Goal: Task Accomplishment & Management: Manage account settings

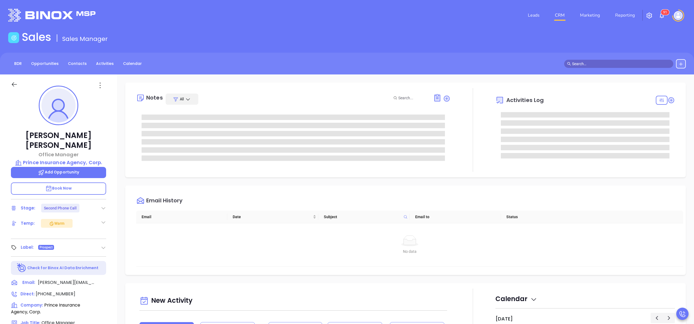
type input "[PERSON_NAME]"
click at [456, 183] on div "Notes All Activities Log Email History Email Date Subject Email to Status No da…" at bounding box center [405, 266] width 577 height 382
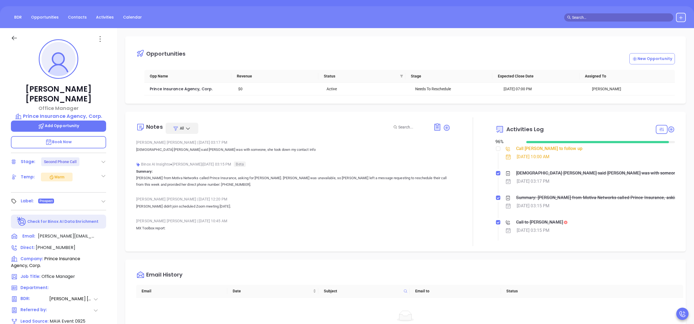
scroll to position [25, 0]
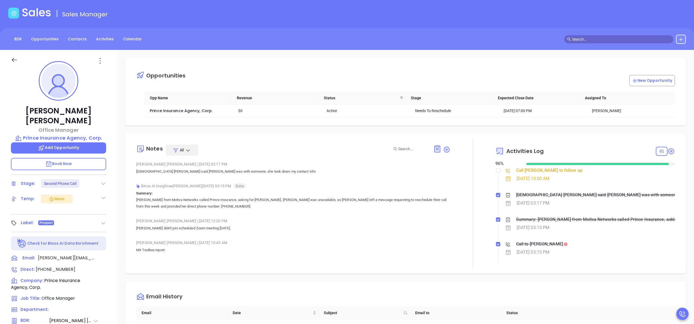
click at [288, 213] on div "Binox AI Insights ● Anabell Dominguez | Oct 10, 2025 03:15 PM Beta Summary: Ann…" at bounding box center [293, 198] width 314 height 32
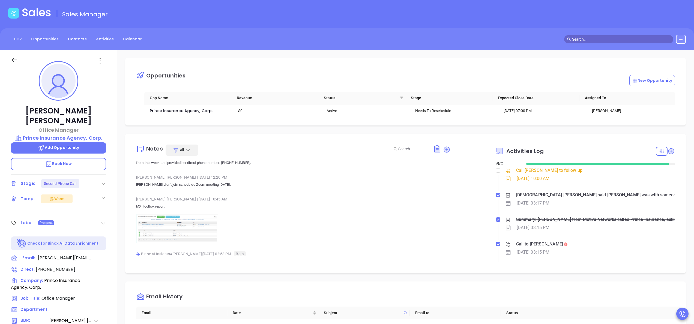
scroll to position [66, 0]
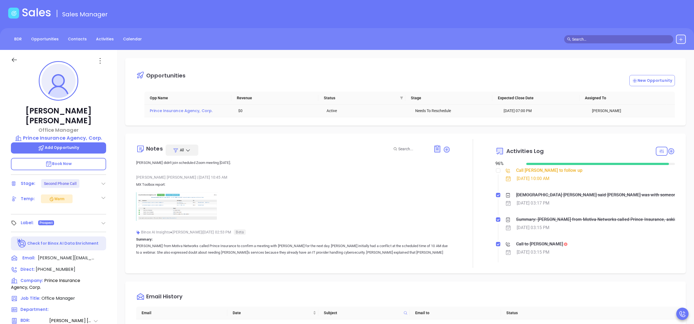
click at [183, 112] on span "Prince Insurance Agency, Corp." at bounding box center [181, 110] width 63 height 5
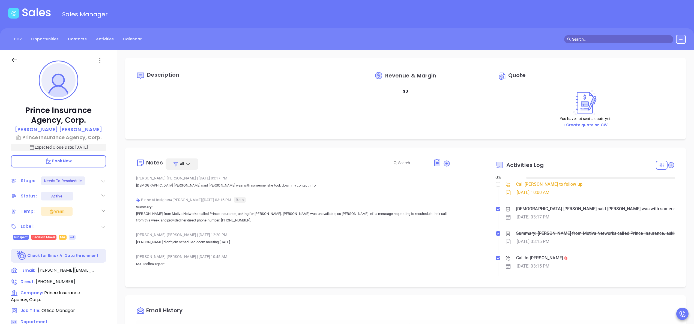
type input "[DATE]"
type input "[PERSON_NAME]"
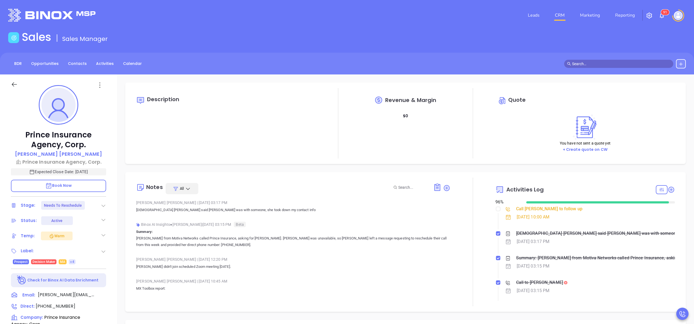
click at [212, 244] on p "Annabelle from Motiva Networks called Prince Insurance, asking for Wendy. Wendy…" at bounding box center [293, 241] width 314 height 13
click at [72, 262] on span "+4" at bounding box center [72, 262] width 4 height 6
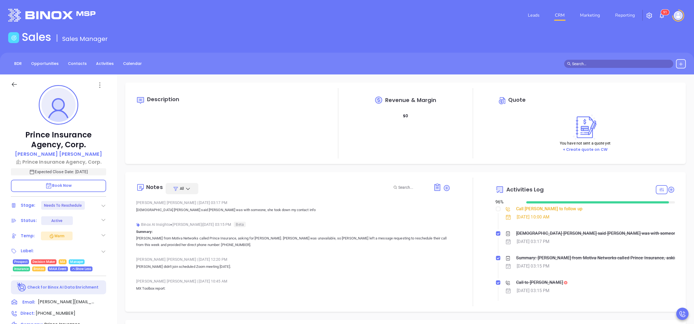
click at [275, 258] on div "Wendy Hernandez | Oct 7, 2025 12:20 PM" at bounding box center [293, 259] width 314 height 8
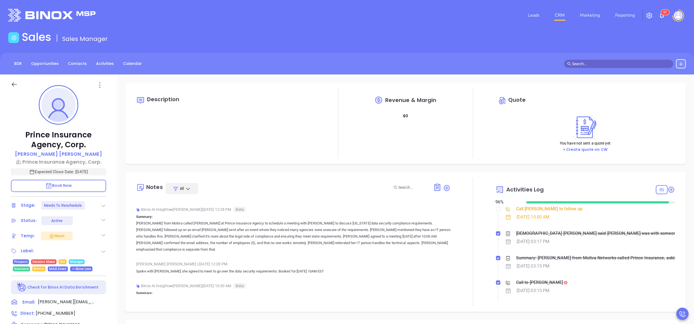
scroll to position [218, 0]
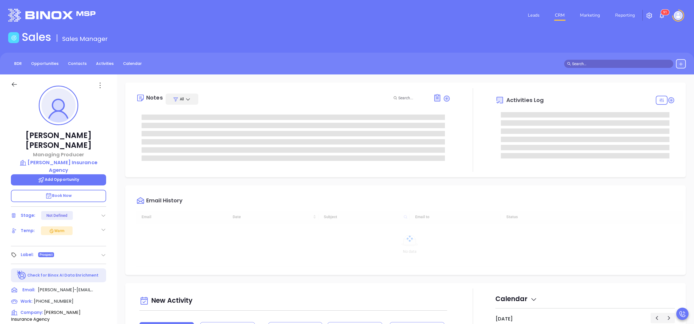
type input "[DATE]"
type input "[PERSON_NAME]"
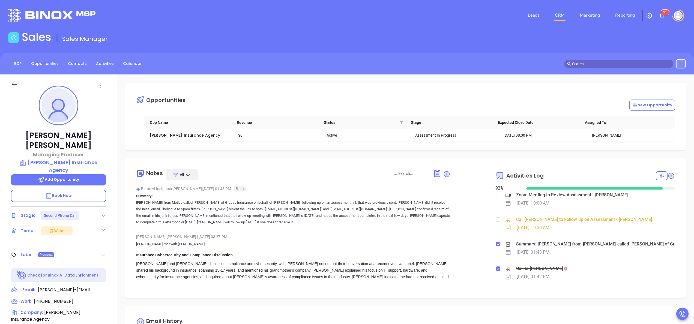
scroll to position [159, 0]
click at [220, 222] on p "Wendy from Motiva called Matthew Martin of Grassy Insurance on behalf of Walter…" at bounding box center [293, 213] width 314 height 26
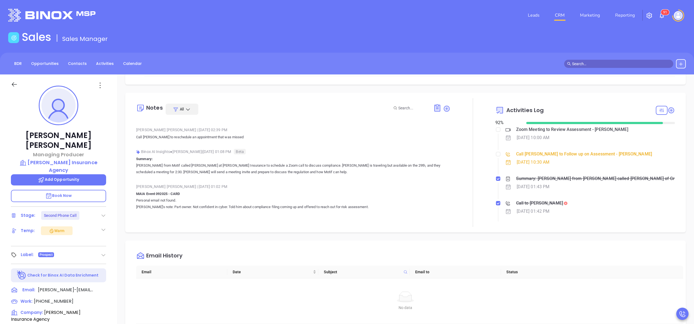
scroll to position [87, 0]
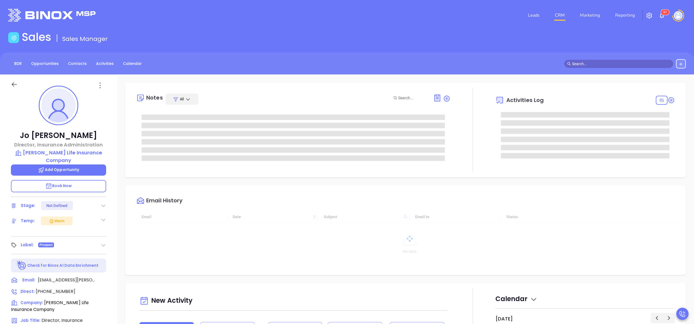
type input "[PERSON_NAME]"
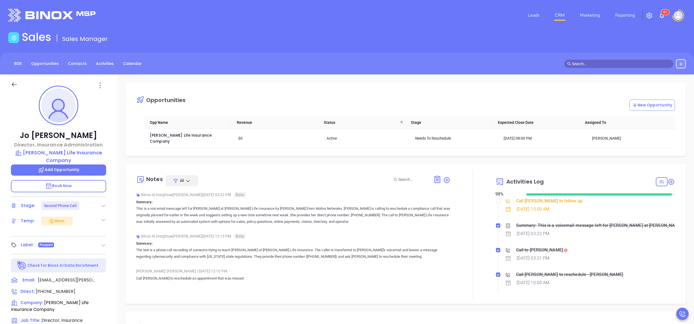
scroll to position [159, 0]
click at [375, 232] on div "Binox AI Insights ● Walter Contreras | Oct 8, 2025 12:13 PM Beta" at bounding box center [293, 236] width 314 height 8
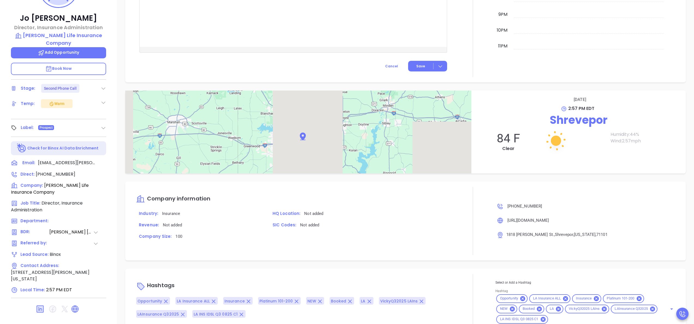
scroll to position [156, 0]
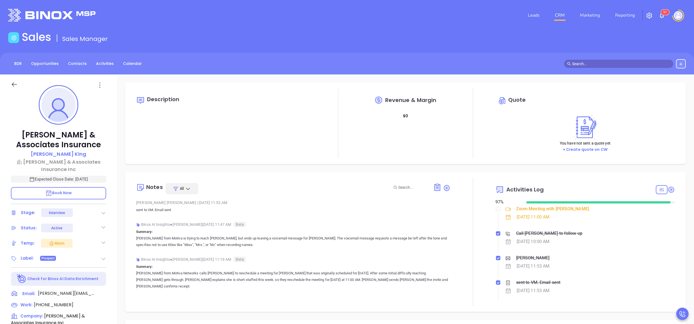
type input "[PERSON_NAME]"
click at [113, 235] on div "[PERSON_NAME] & Associates Insurance [PERSON_NAME] [PERSON_NAME] & Associates I…" at bounding box center [58, 277] width 117 height 405
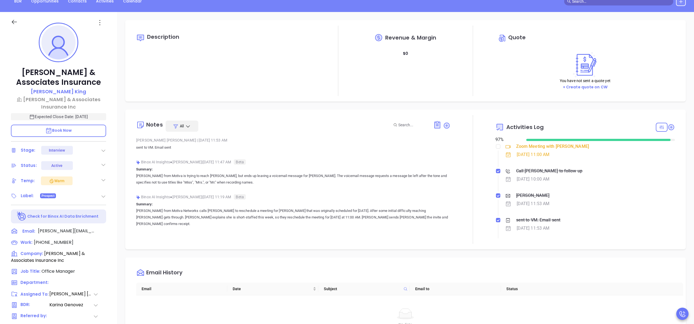
scroll to position [156, 0]
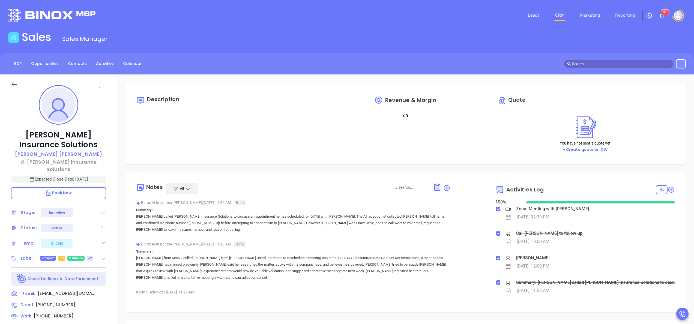
type input "[PERSON_NAME]"
click at [114, 234] on div "Davenport Insurance Solutions Philip Davenport Davenport Insurance Solutions Ex…" at bounding box center [58, 277] width 117 height 405
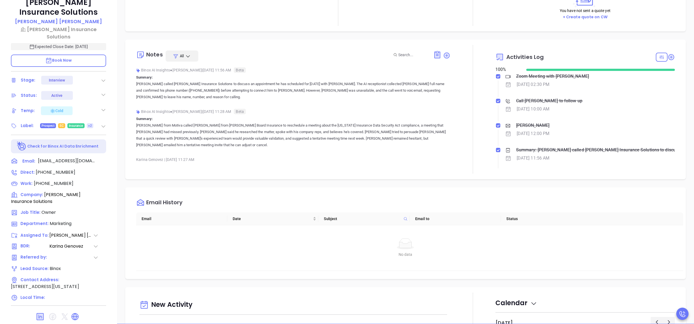
scroll to position [156, 0]
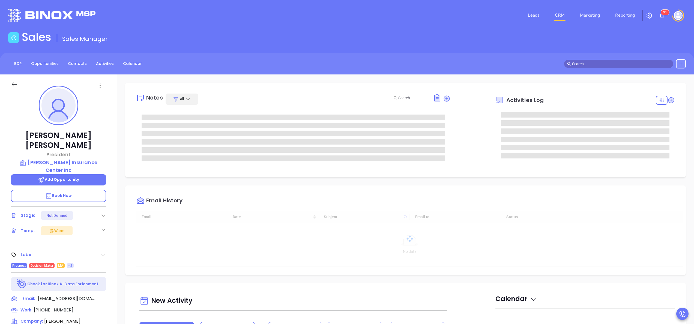
type input "[DATE]"
type input "[PERSON_NAME]"
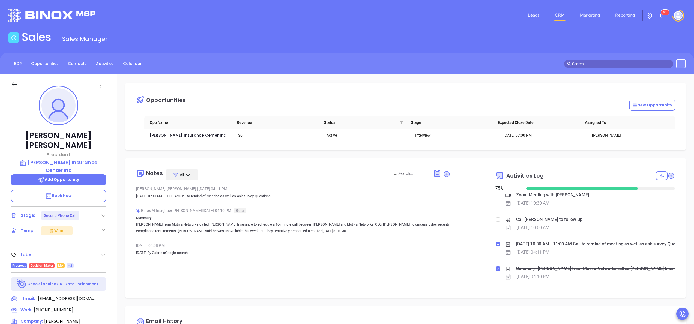
scroll to position [159, 0]
click at [241, 252] on p "Tues 19 July 2022 By GabrielaGoogle search" at bounding box center [293, 253] width 314 height 7
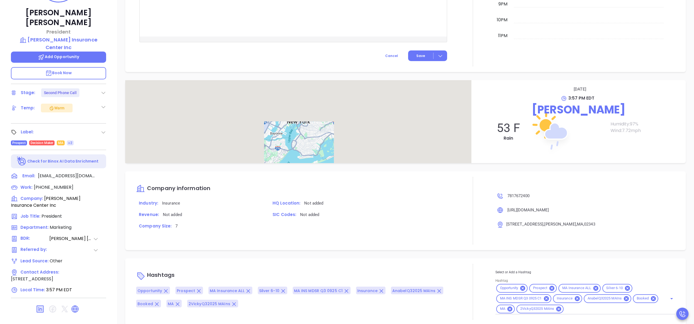
scroll to position [156, 0]
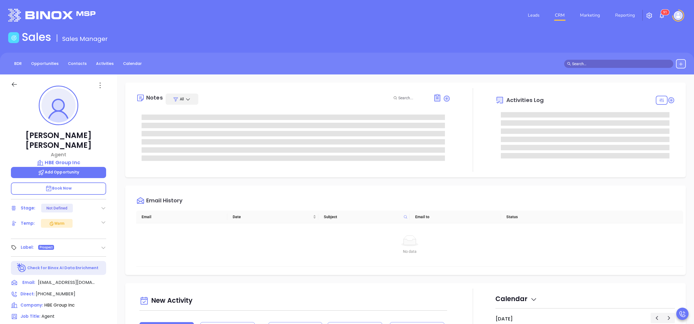
type input "[PERSON_NAME]"
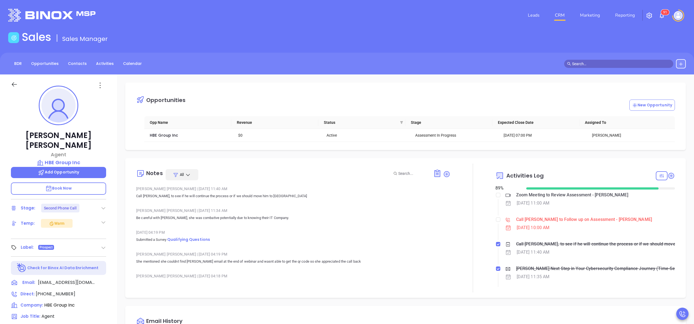
scroll to position [159, 0]
click at [108, 240] on div "[PERSON_NAME] Agent HBE Group Inc Add Opportunity Book Now Stage: Second Phone …" at bounding box center [58, 277] width 117 height 405
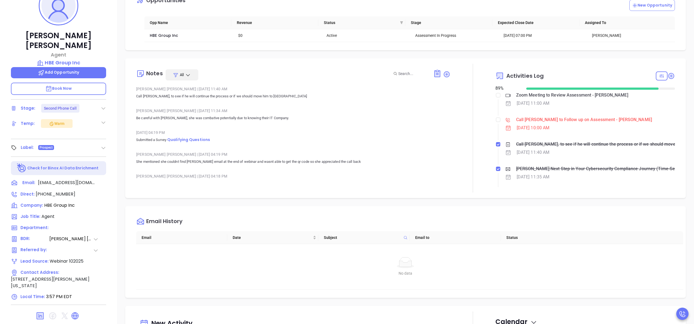
scroll to position [0, 0]
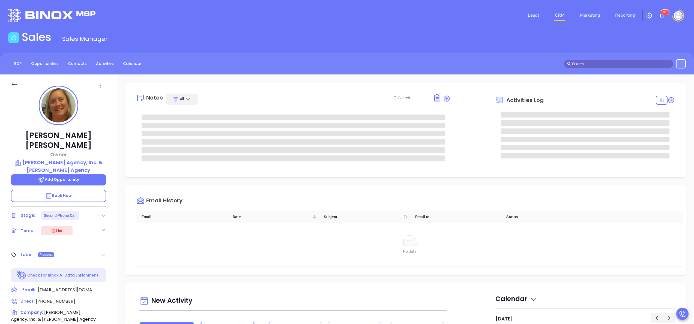
type input "[PERSON_NAME]"
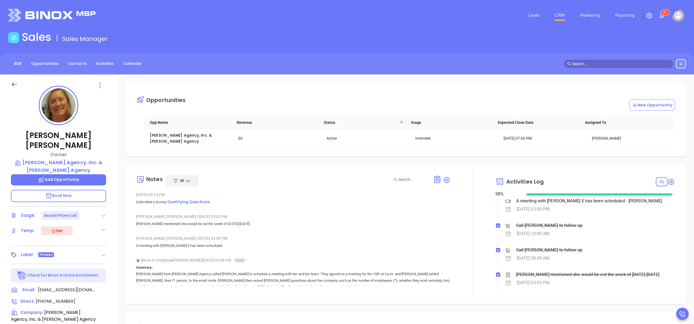
scroll to position [159, 0]
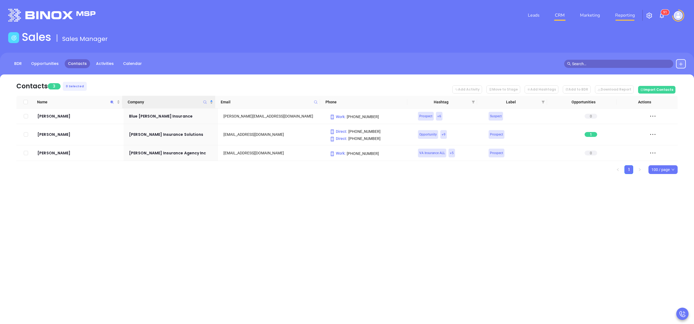
click at [623, 11] on link "Reporting" at bounding box center [625, 15] width 24 height 11
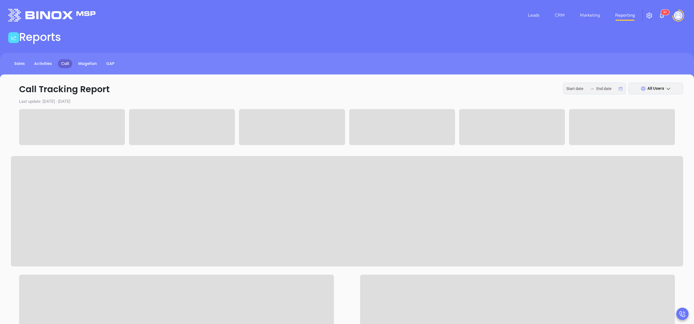
type input "[DATE]"
type input "2025-10-13"
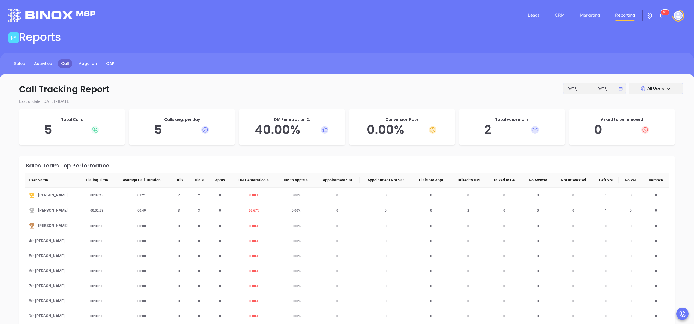
click at [578, 92] on div "2025-10-13 2025-10-13" at bounding box center [594, 89] width 63 height 12
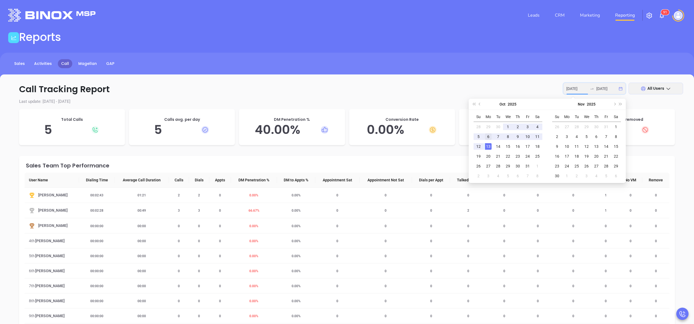
type input "2025-10-06"
click at [488, 134] on div "6" at bounding box center [488, 136] width 7 height 7
type input "2025-10-10"
click at [528, 140] on td "10" at bounding box center [528, 137] width 10 height 10
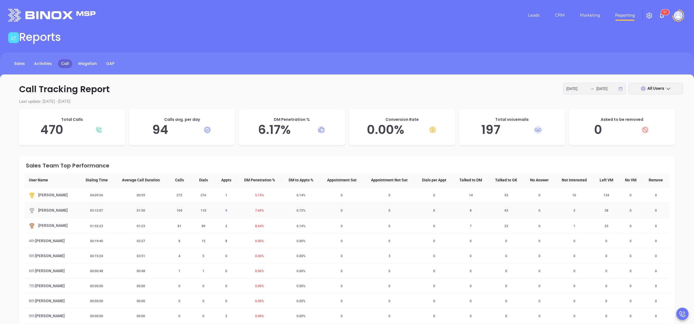
click at [226, 212] on span "9" at bounding box center [226, 211] width 8 height 4
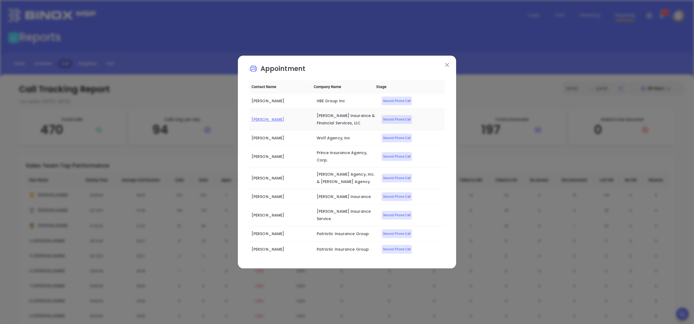
click at [264, 121] on span "Daniel Lopez" at bounding box center [268, 119] width 33 height 5
click at [271, 141] on span "Connie Caputo" at bounding box center [268, 137] width 33 height 5
click at [267, 200] on span "Mark Fingar" at bounding box center [268, 196] width 33 height 5
click at [271, 213] on span "Mark Turnbull" at bounding box center [268, 215] width 33 height 5
click at [268, 231] on span "Rob Bowen" at bounding box center [268, 233] width 33 height 5
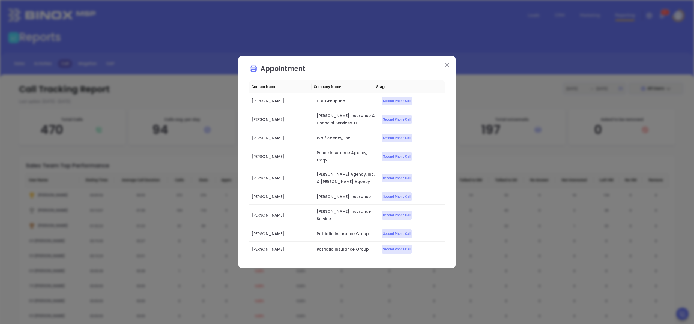
click at [445, 64] on button at bounding box center [447, 64] width 7 height 7
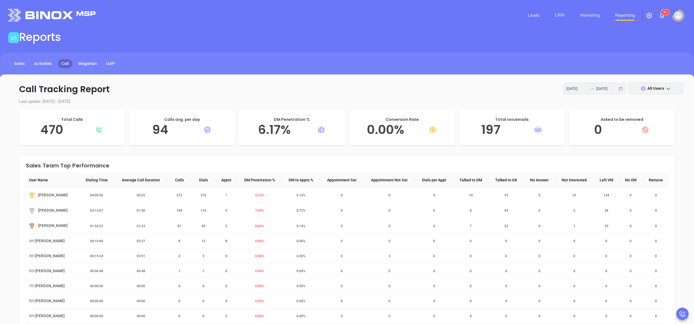
click at [579, 92] on div "2025-10-06 2025-10-10" at bounding box center [594, 89] width 63 height 12
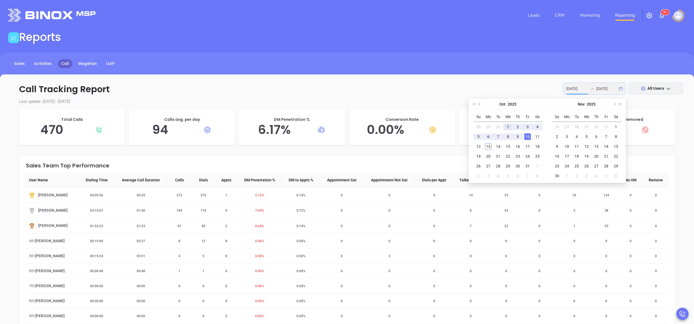
type input "2025-10-01"
click at [508, 128] on div "1" at bounding box center [508, 127] width 7 height 7
type input "2025-10-13"
click at [485, 148] on div "13" at bounding box center [488, 146] width 7 height 7
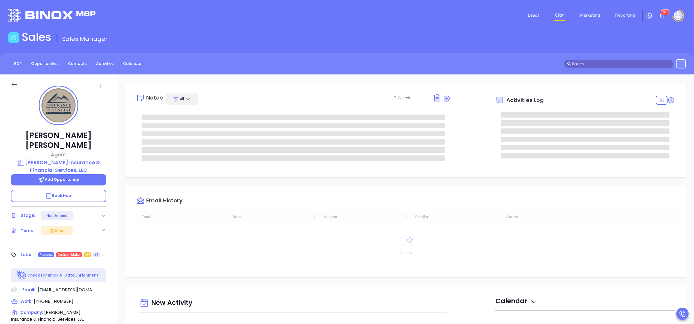
type input "[DATE]"
type input "[PERSON_NAME]"
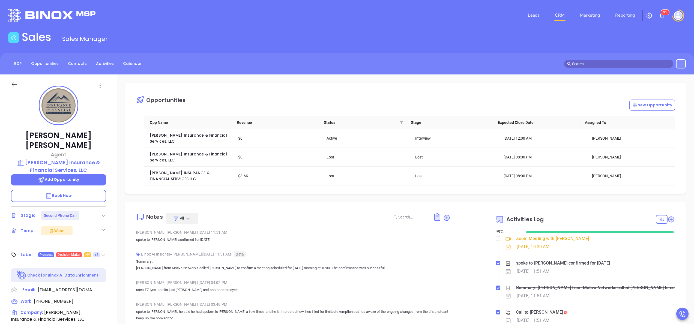
click at [298, 258] on p "Summary: Annabelle from Motiva Networks called Danielle to confirm a meeting sc…" at bounding box center [293, 264] width 314 height 13
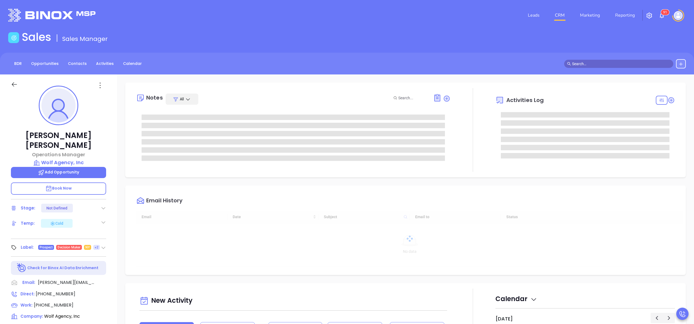
type input "[DATE]"
type input "[PERSON_NAME]"
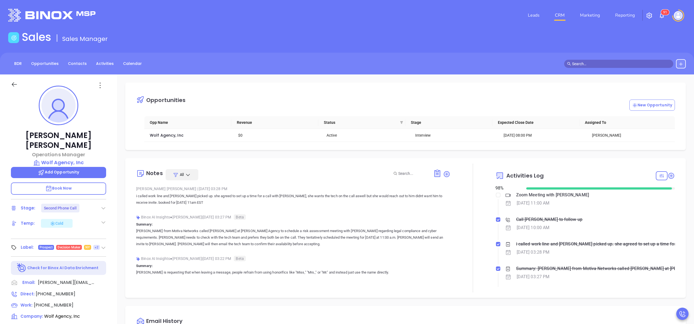
click at [316, 217] on div "Binox AI Insights ● Anabell Dominguez | Oct 10, 2025 03:27 PM Beta" at bounding box center [293, 217] width 314 height 8
click at [115, 239] on div "Connie Caputo Operations Manager Wolf Agency, Inc Add Opportunity Book Now Stag…" at bounding box center [58, 277] width 117 height 405
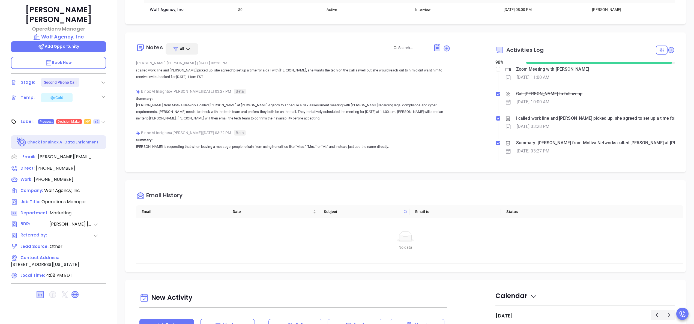
scroll to position [156, 0]
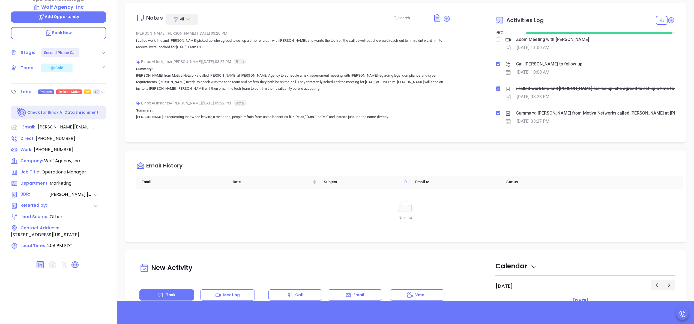
click at [418, 143] on div "Opportunities New Opportunity Opp Name Revenue Status Stage Expected Close Date…" at bounding box center [405, 110] width 577 height 382
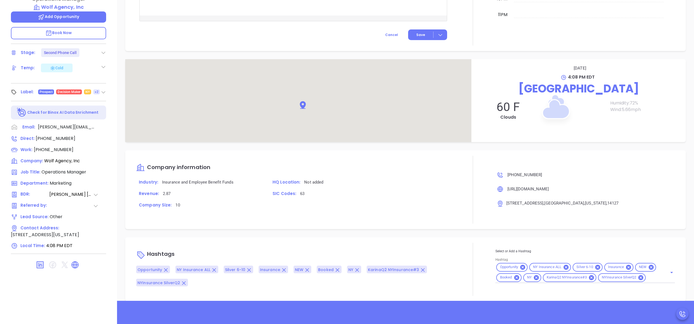
scroll to position [510, 0]
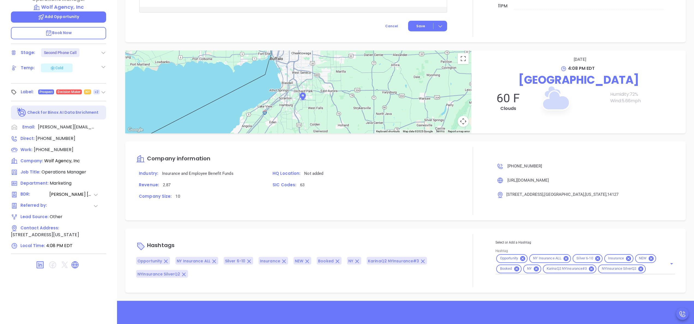
click at [112, 57] on div "Connie Caputo Operations Manager Wolf Agency, Inc Add Opportunity Book Now Stag…" at bounding box center [58, 121] width 117 height 405
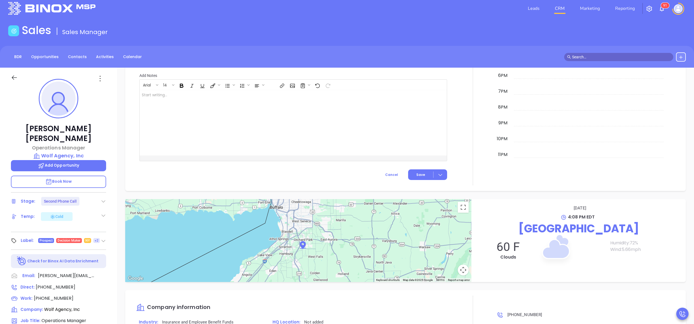
scroll to position [0, 0]
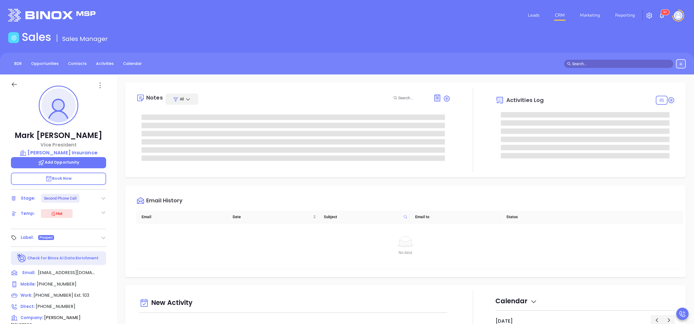
scroll to position [159, 0]
type input "[PERSON_NAME]"
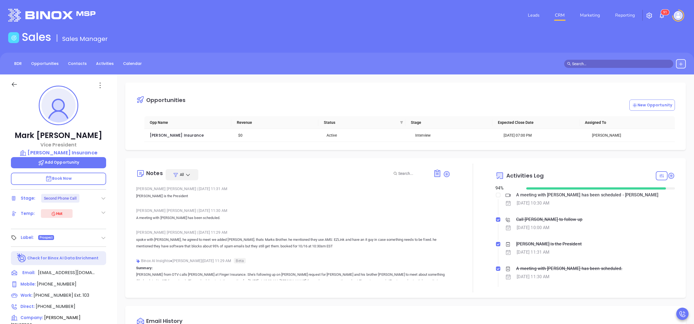
click at [249, 213] on div "[PERSON_NAME] | [DATE] 11:30 AM" at bounding box center [293, 211] width 314 height 8
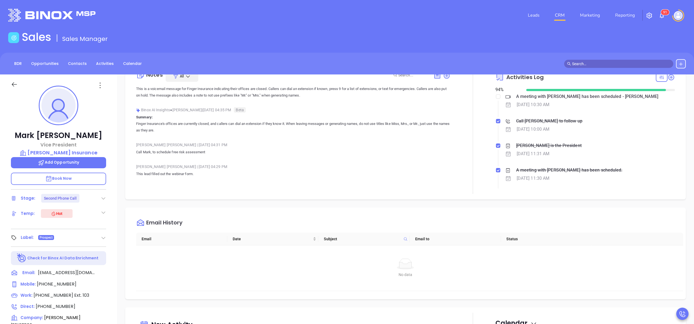
scroll to position [109, 0]
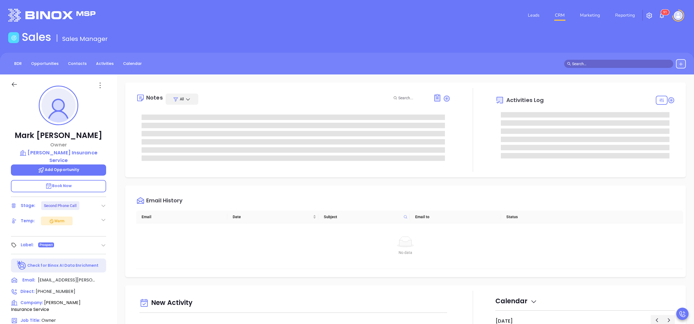
type input "[PERSON_NAME]"
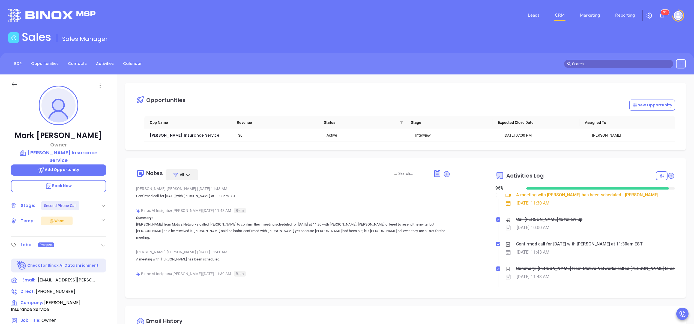
click at [352, 258] on div "Anabell Dominguez | Oct 9, 2025 11:41 AM A meeting with Mark has been scheduled." at bounding box center [293, 257] width 314 height 19
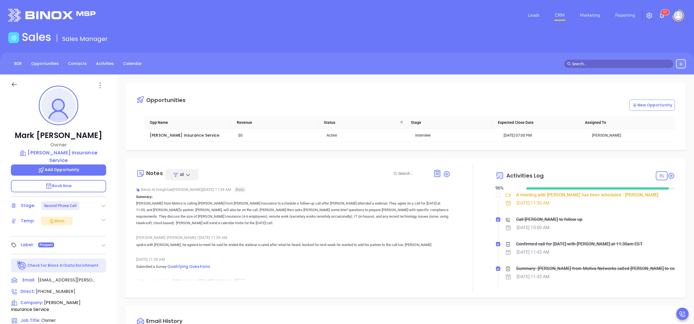
scroll to position [87, 0]
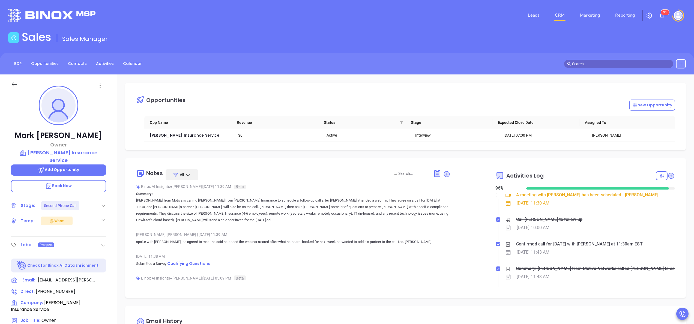
click at [111, 208] on div "Mark Turnbull Owner Turnbull Insurance Service Add Opportunity Book Now Stage: …" at bounding box center [58, 277] width 117 height 405
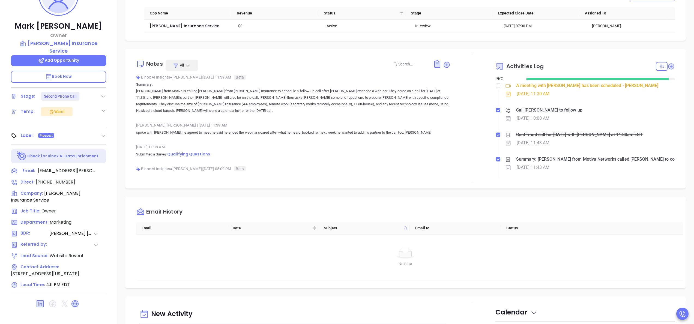
scroll to position [131, 0]
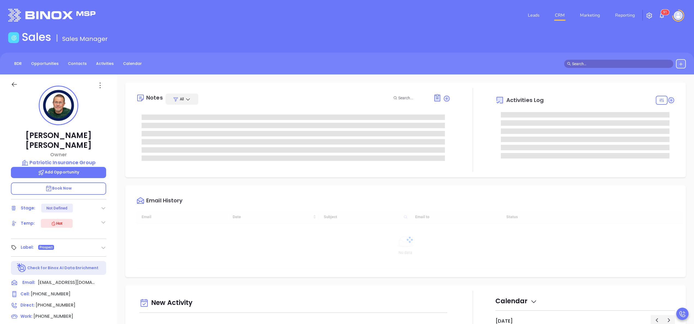
type input "[DATE]"
type input "[PERSON_NAME]"
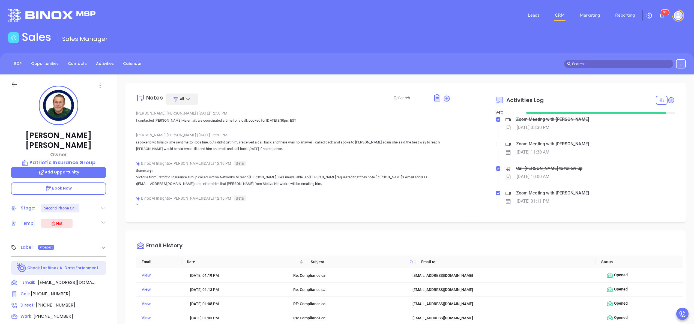
scroll to position [159, 0]
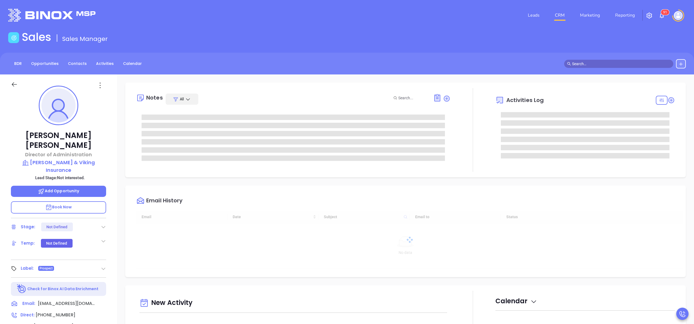
scroll to position [159, 0]
type input "[PERSON_NAME]"
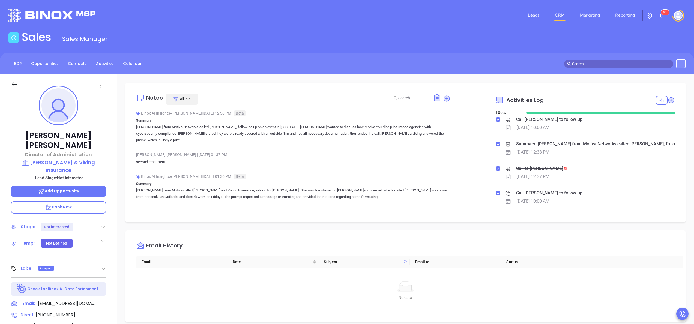
click at [347, 109] on div at bounding box center [473, 152] width 45 height 129
click at [347, 118] on div at bounding box center [473, 152] width 45 height 129
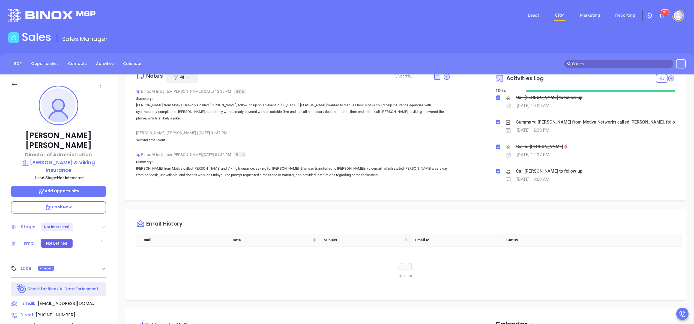
scroll to position [0, 0]
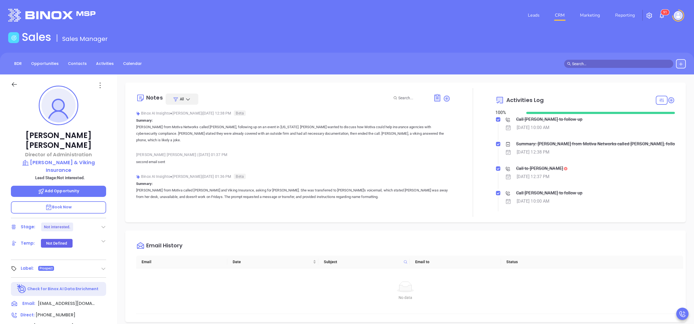
click at [347, 158] on div at bounding box center [473, 152] width 45 height 129
click at [216, 144] on div "Binox AI Insights ● Vicky Mendoza | Oct 9, 2025 12:38 PM Beta Summary: Vicky fr…" at bounding box center [293, 128] width 314 height 39
click at [108, 148] on div "Susan Landry Director of Administration Carey Richmond & Viking Insurance Lead …" at bounding box center [58, 277] width 117 height 405
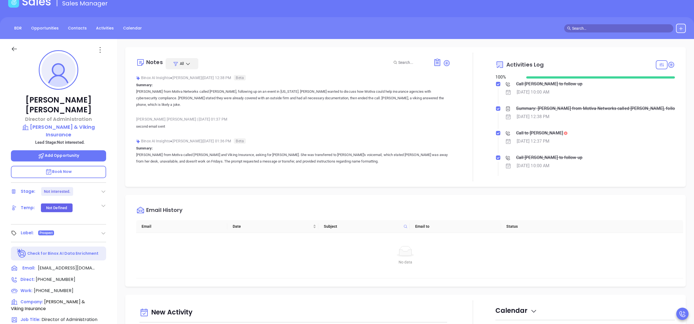
scroll to position [22, 0]
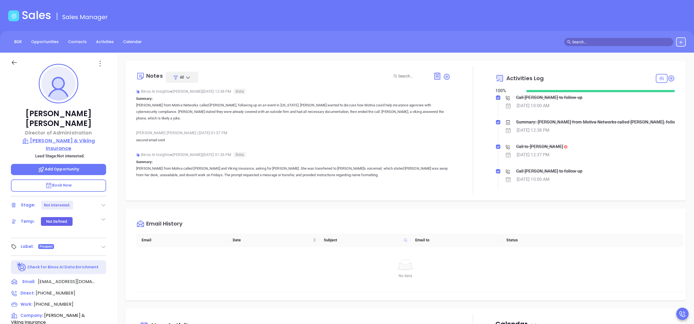
click at [54, 137] on p "Carey Richmond & Viking Insurance" at bounding box center [58, 144] width 95 height 15
click at [118, 162] on div "Notes All Binox AI Insights ● Vicky Mendoza | Oct 9, 2025 12:38 PM Beta Summary…" at bounding box center [405, 244] width 577 height 382
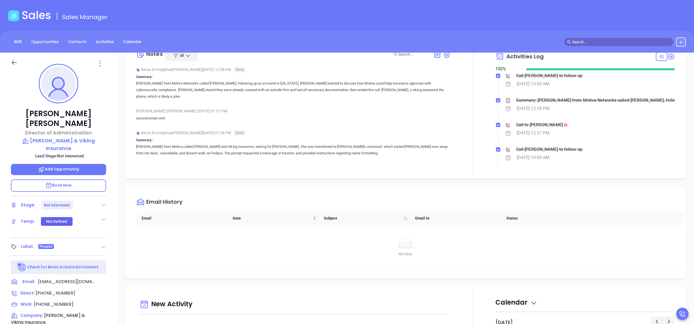
click at [111, 162] on div "Susan Landry Director of Administration Carey Richmond & Viking Insurance Lead …" at bounding box center [58, 255] width 117 height 405
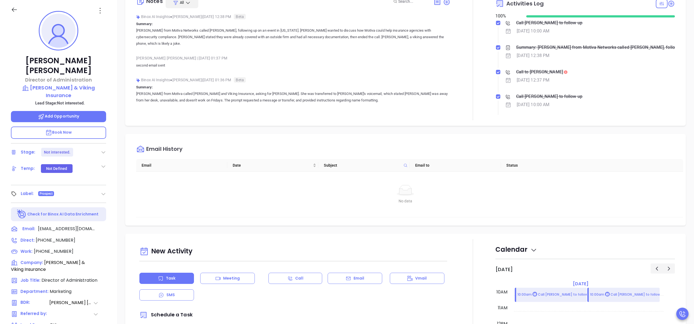
scroll to position [156, 0]
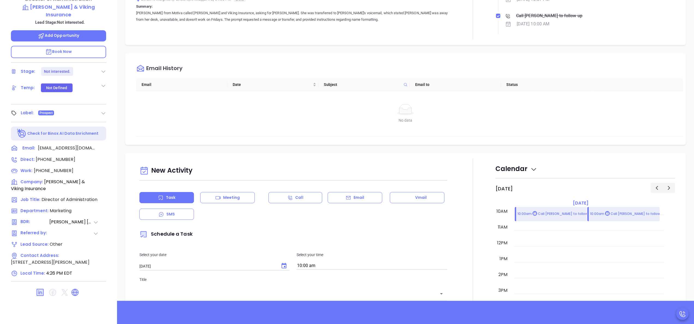
click at [347, 162] on div at bounding box center [473, 304] width 45 height 290
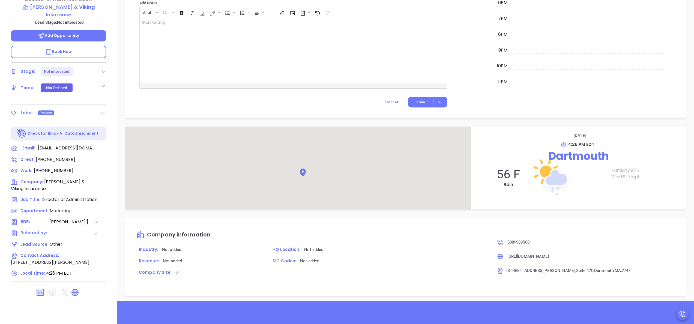
scroll to position [437, 0]
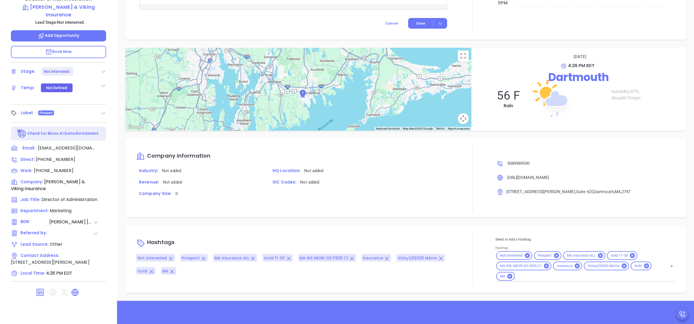
click at [347, 162] on div at bounding box center [473, 178] width 45 height 68
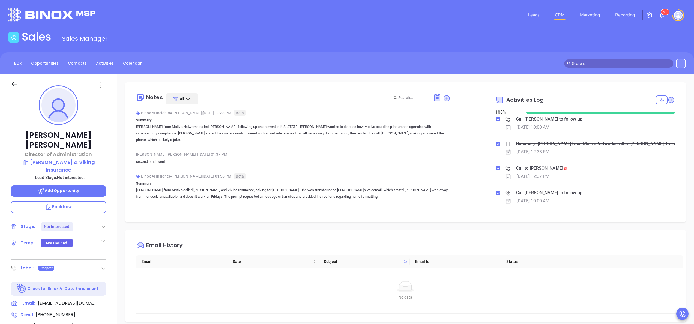
scroll to position [0, 0]
click at [114, 162] on div "Susan Landry Director of Administration Carey Richmond & Viking Insurance Lead …" at bounding box center [58, 277] width 117 height 405
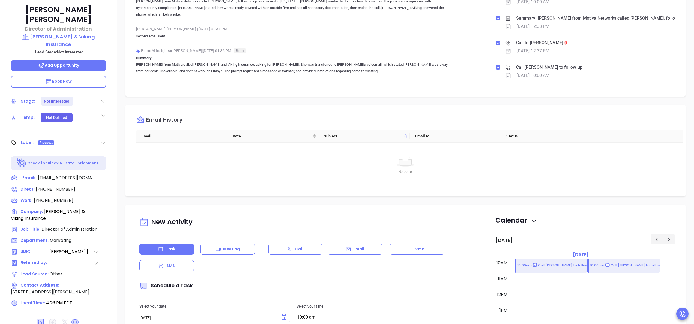
scroll to position [156, 0]
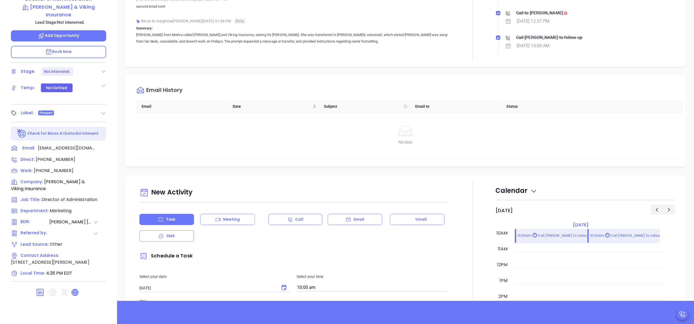
click at [75, 162] on icon at bounding box center [75, 292] width 7 height 7
click at [61, 3] on p "[PERSON_NAME] & Viking Insurance" at bounding box center [58, 10] width 95 height 15
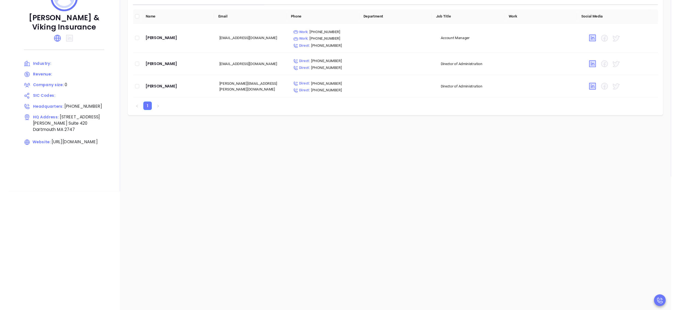
scroll to position [89, 0]
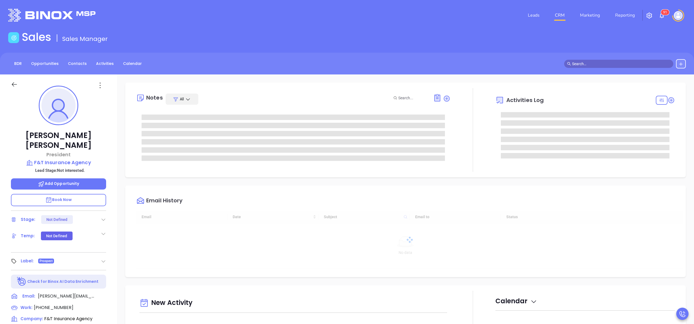
type input "10:00 am"
type input "10/14/2025"
type input "[PERSON_NAME]"
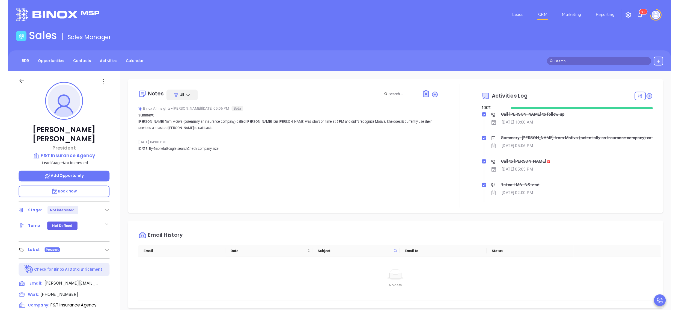
scroll to position [159, 0]
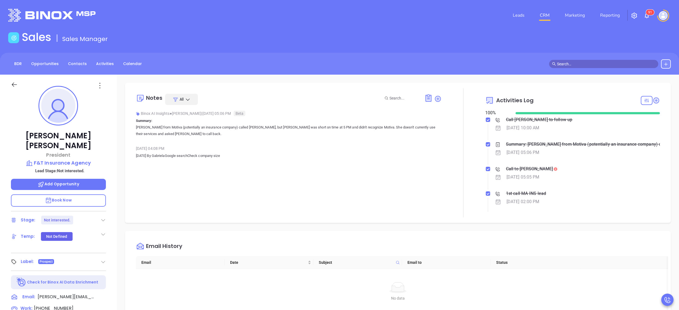
click at [337, 200] on div "Notes All Binox AI Insights ● Vicky Mendoza | Oct 7, 2025 05:06 PM Beta Summary…" at bounding box center [289, 152] width 306 height 129
click at [464, 185] on div at bounding box center [464, 152] width 44 height 129
click at [108, 171] on div "Diane Ferreira President F&T Insurance Agency Lead Stage: Not interested. Add O…" at bounding box center [58, 268] width 117 height 387
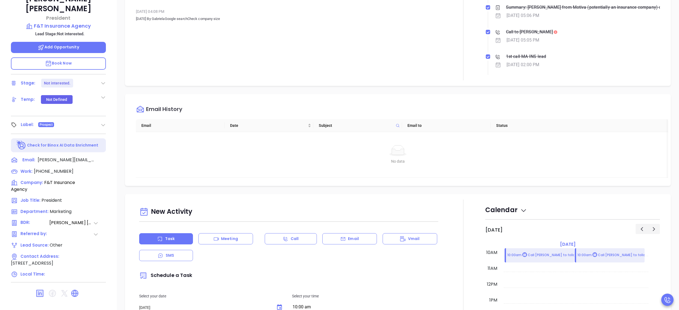
scroll to position [152, 0]
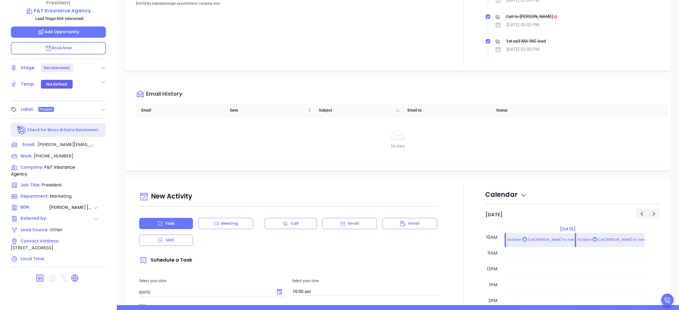
click at [82, 271] on div at bounding box center [58, 277] width 95 height 13
click at [77, 274] on icon at bounding box center [75, 277] width 7 height 7
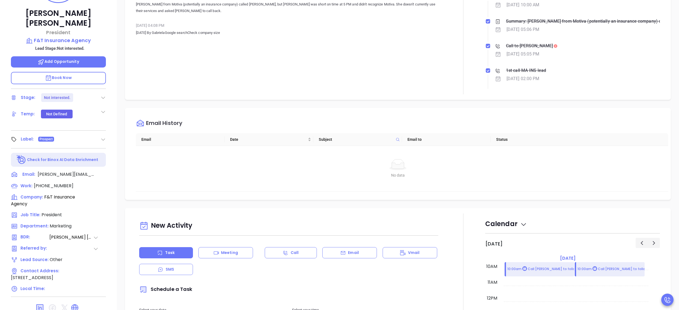
scroll to position [0, 0]
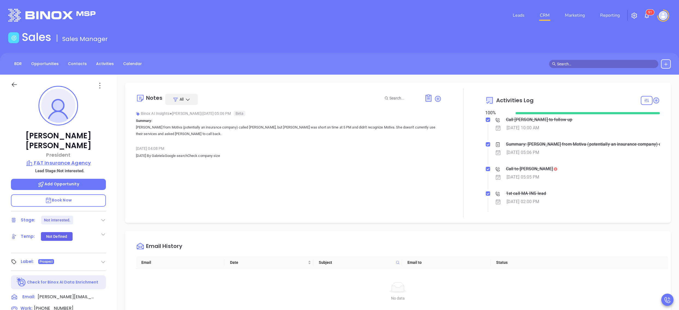
click at [67, 159] on p "F&T Insurance Agency" at bounding box center [58, 163] width 95 height 8
click at [529, 167] on div "Call to Diane Ferreira" at bounding box center [529, 169] width 47 height 8
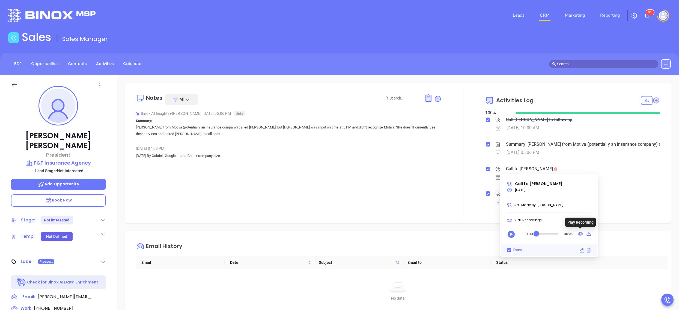
click at [581, 232] on icon at bounding box center [580, 234] width 5 height 4
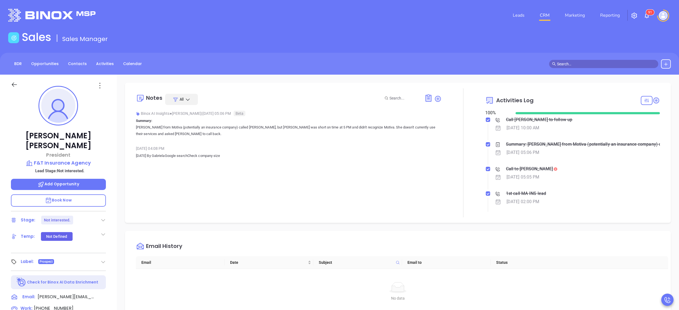
click at [463, 165] on div at bounding box center [464, 152] width 44 height 129
click at [570, 174] on div "Oct 7, 2025 | 05:05 PM" at bounding box center [578, 177] width 166 height 8
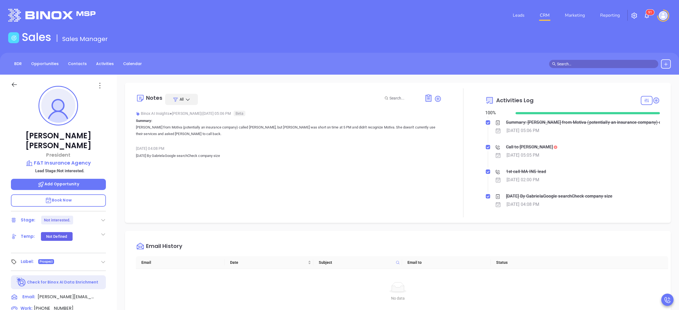
click at [398, 145] on div "May 21, 2024 04:08 PM" at bounding box center [289, 148] width 306 height 8
click at [456, 213] on div at bounding box center [464, 152] width 44 height 129
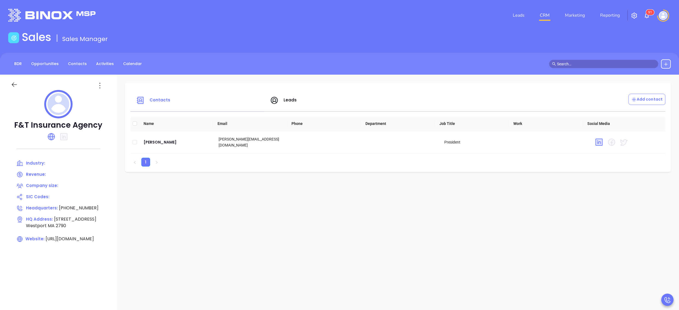
click at [293, 100] on span "Leads" at bounding box center [290, 100] width 13 height 6
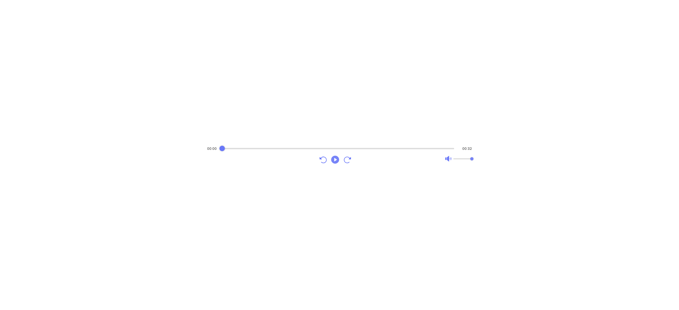
click at [335, 160] on icon "Play" at bounding box center [335, 159] width 10 height 10
click at [298, 146] on div "Audio progress control" at bounding box center [338, 147] width 232 height 5
click at [333, 160] on icon "Play" at bounding box center [335, 159] width 8 height 8
click at [278, 150] on div "Audio progress control" at bounding box center [337, 147] width 233 height 5
click at [258, 151] on div "Audio progress control" at bounding box center [338, 147] width 232 height 5
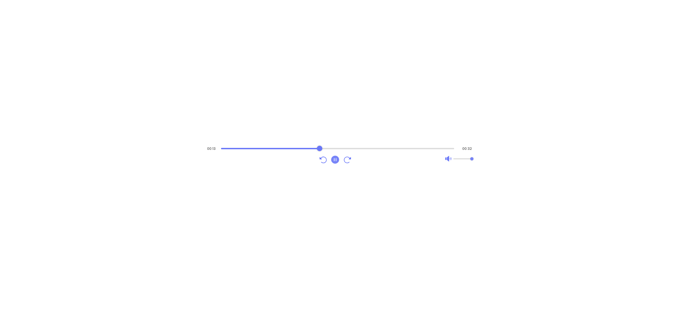
click at [337, 159] on icon "Pause" at bounding box center [335, 159] width 8 height 8
click at [305, 147] on div "Audio progress control" at bounding box center [337, 147] width 233 height 5
click at [335, 160] on icon "Play" at bounding box center [335, 159] width 10 height 10
click at [335, 160] on icon "Pause" at bounding box center [335, 159] width 8 height 8
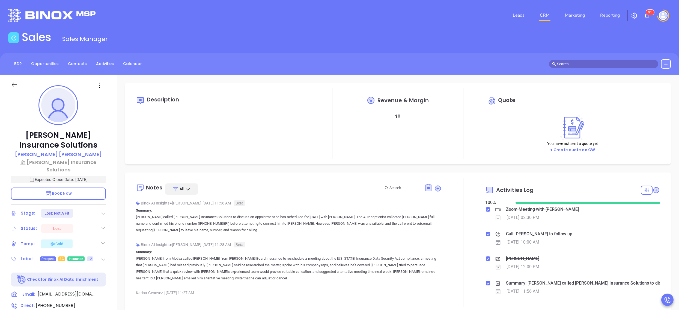
type input "[DATE]"
click at [450, 216] on div at bounding box center [464, 242] width 44 height 129
type input "[PERSON_NAME]"
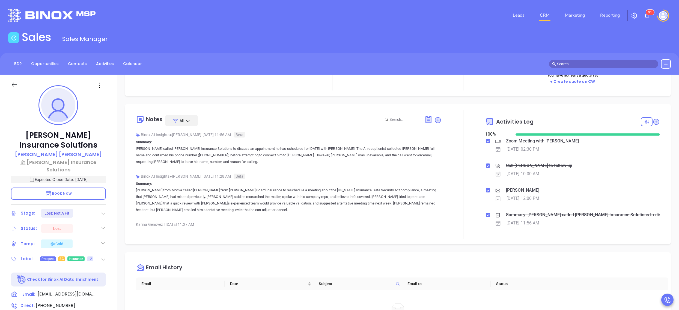
scroll to position [87, 0]
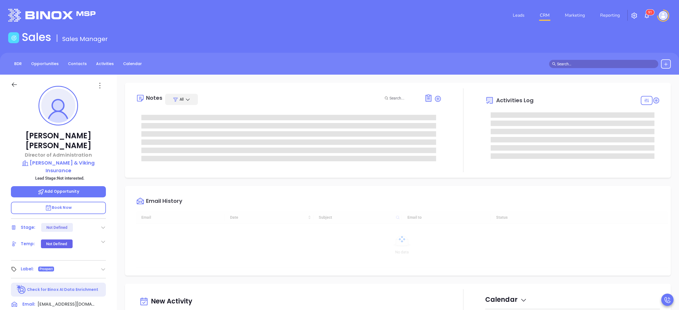
type input "[PERSON_NAME]"
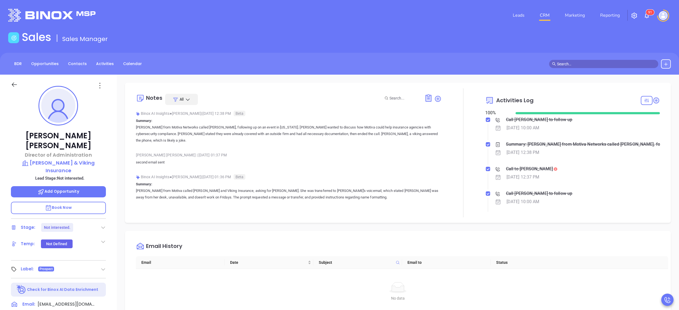
scroll to position [159, 0]
click at [444, 167] on div at bounding box center [464, 152] width 44 height 129
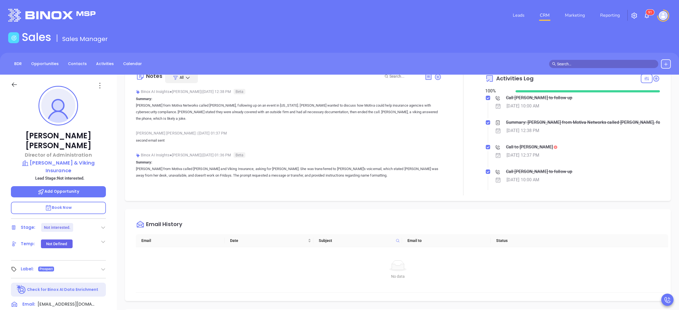
scroll to position [44, 0]
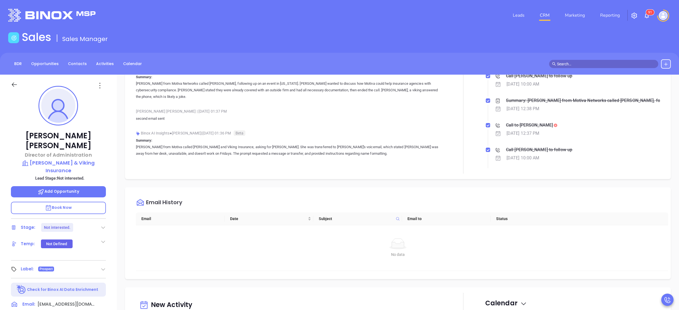
click at [568, 129] on div "Call to Susan Landry" at bounding box center [578, 125] width 166 height 8
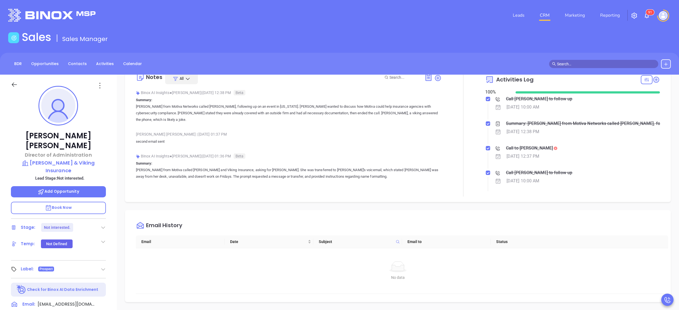
scroll to position [0, 0]
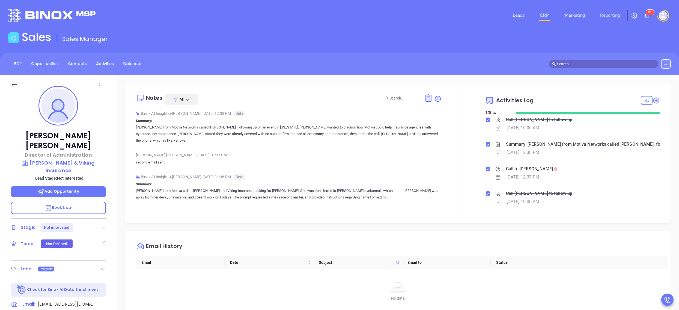
click at [527, 170] on div "Call to Susan Landry" at bounding box center [529, 169] width 47 height 8
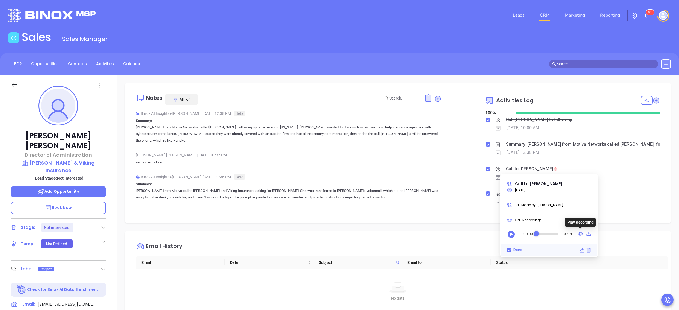
click at [580, 236] on icon at bounding box center [580, 233] width 5 height 7
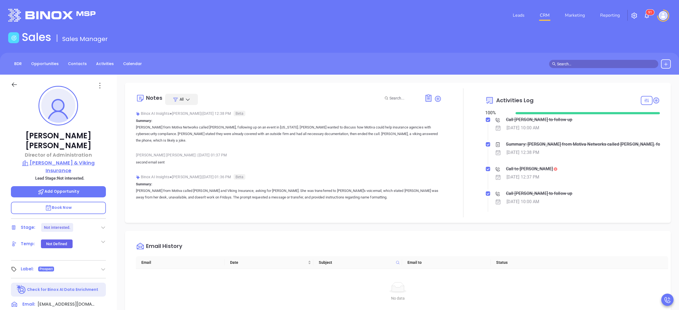
click at [68, 159] on p "[PERSON_NAME] & Viking Insurance" at bounding box center [58, 166] width 95 height 15
click at [117, 135] on div "Notes All Binox AI Insights ● Vicky Mendoza | Oct 9, 2025 12:38 PM Beta Summary…" at bounding box center [398, 266] width 562 height 382
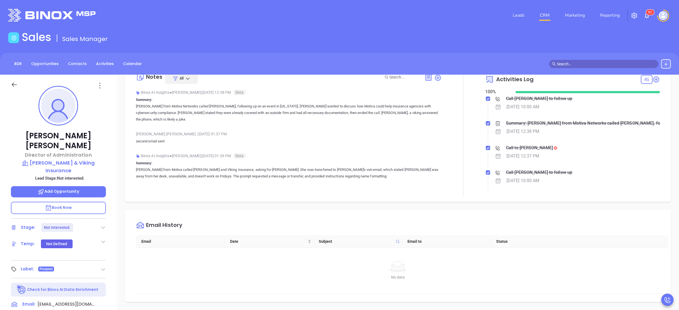
scroll to position [22, 0]
click at [114, 124] on div "Susan Landry Director of Administration Carey Richmond & Viking Insurance Lead …" at bounding box center [58, 268] width 117 height 387
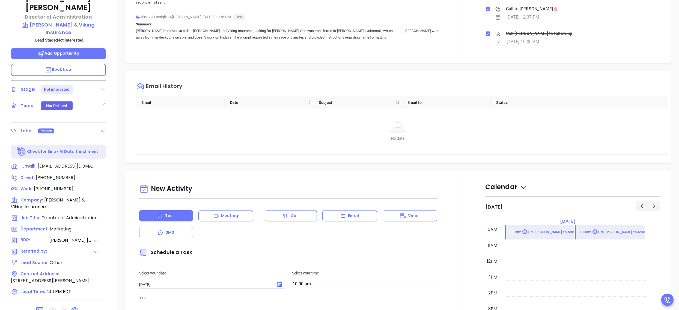
scroll to position [152, 0]
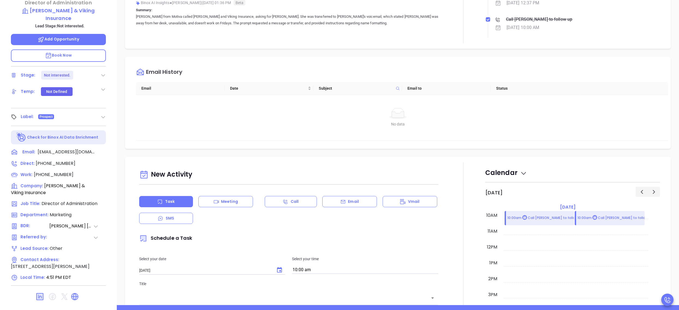
click at [447, 184] on div at bounding box center [464, 307] width 44 height 290
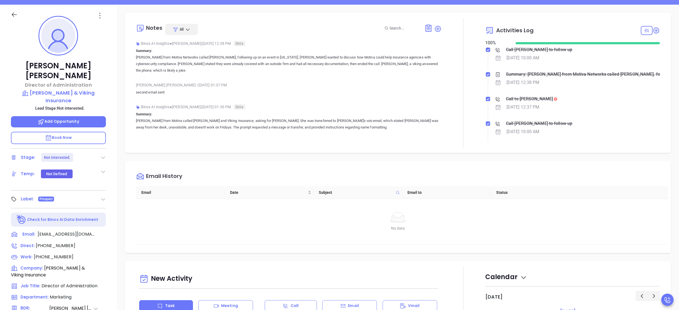
scroll to position [0, 0]
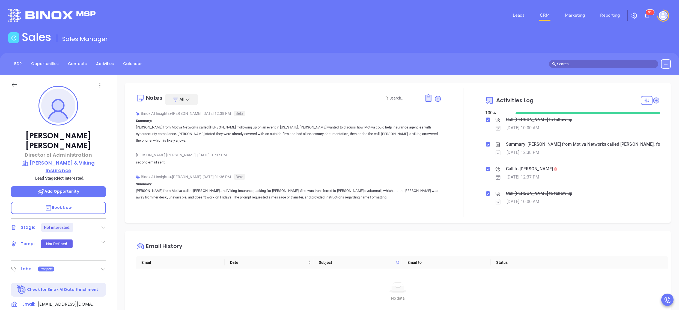
click at [47, 159] on p "[PERSON_NAME] & Viking Insurance" at bounding box center [58, 166] width 95 height 15
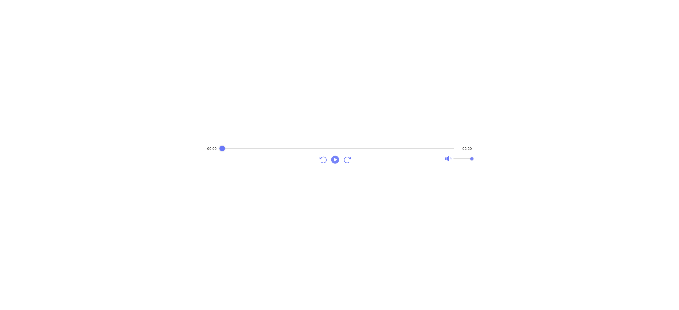
click at [335, 159] on icon "Play" at bounding box center [335, 159] width 10 height 10
click at [238, 146] on div "Audio progress control" at bounding box center [338, 147] width 232 height 5
click at [253, 148] on div "Audio progress control" at bounding box center [337, 148] width 234 height 1
click at [269, 148] on div "Audio progress control" at bounding box center [338, 148] width 232 height 1
click at [284, 149] on div "Audio progress control" at bounding box center [338, 147] width 232 height 5
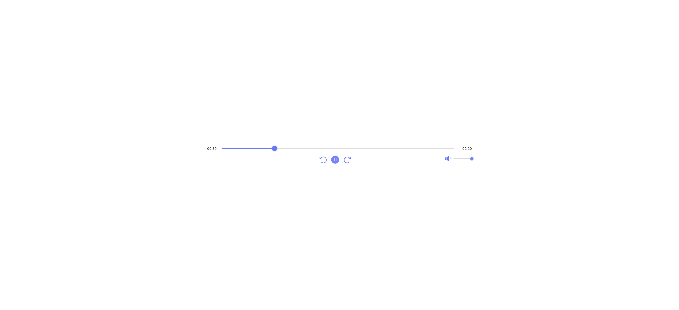
click at [275, 148] on div "Audio progress control" at bounding box center [338, 148] width 232 height 1
click at [312, 147] on div "Audio progress control" at bounding box center [338, 147] width 232 height 5
click at [325, 147] on div "Audio progress control" at bounding box center [338, 147] width 232 height 5
click at [318, 148] on div "Audio progress control" at bounding box center [337, 148] width 233 height 1
drag, startPoint x: 385, startPoint y: 146, endPoint x: 337, endPoint y: 157, distance: 49.3
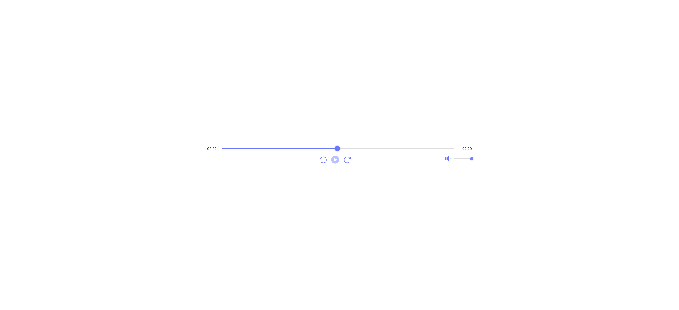
click at [337, 157] on div "02:20 02:20" at bounding box center [339, 154] width 265 height 19
click at [337, 157] on icon "Play" at bounding box center [335, 159] width 8 height 8
click at [337, 161] on icon "Pause" at bounding box center [335, 159] width 8 height 8
click at [335, 162] on icon "Play" at bounding box center [335, 159] width 8 height 8
click at [334, 158] on icon "Pause" at bounding box center [335, 159] width 10 height 10
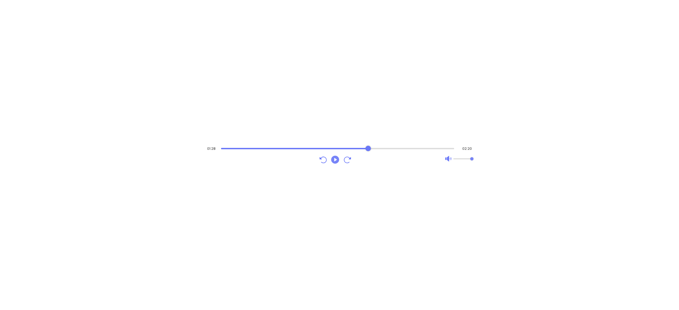
click at [335, 158] on icon "Play" at bounding box center [335, 159] width 10 height 10
click at [334, 159] on icon "Pause" at bounding box center [335, 159] width 10 height 10
click at [338, 159] on icon "Play" at bounding box center [335, 159] width 8 height 8
click at [338, 159] on icon "Pause" at bounding box center [335, 159] width 8 height 8
click at [338, 160] on icon "Play" at bounding box center [335, 159] width 8 height 8
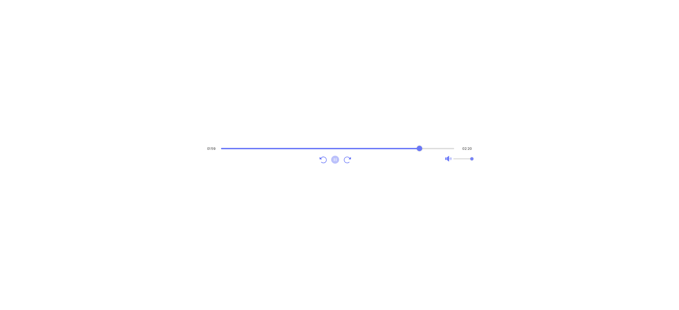
click at [333, 158] on icon "Pause" at bounding box center [335, 159] width 8 height 8
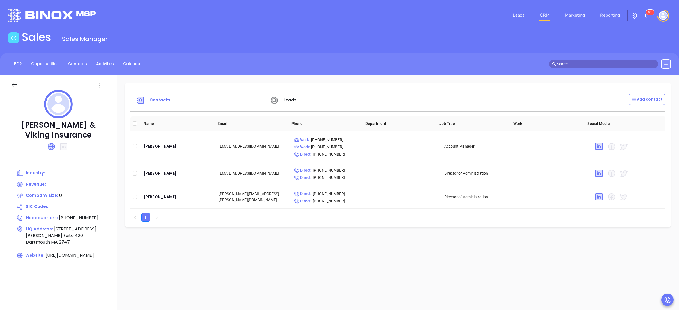
click at [275, 100] on icon at bounding box center [274, 100] width 7 height 7
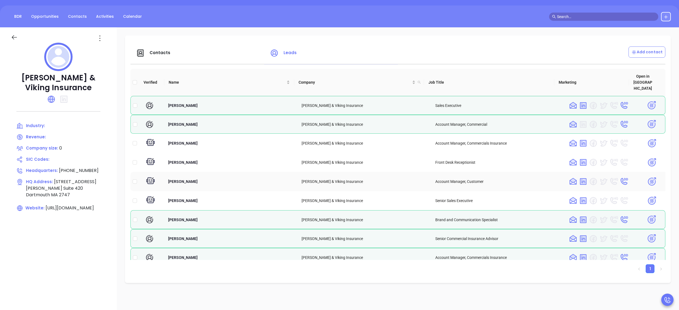
scroll to position [66, 0]
